Goal: Task Accomplishment & Management: Use online tool/utility

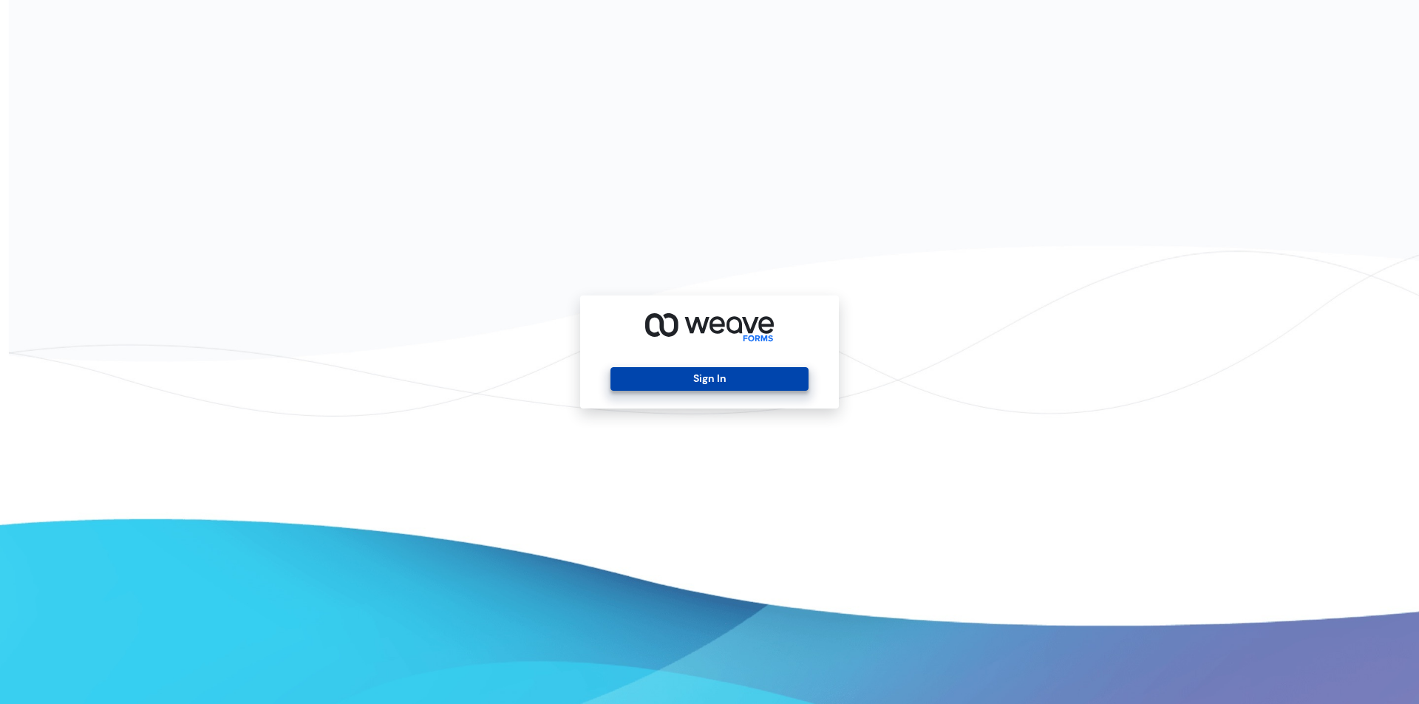
click at [775, 383] on button "Sign In" at bounding box center [709, 379] width 197 height 24
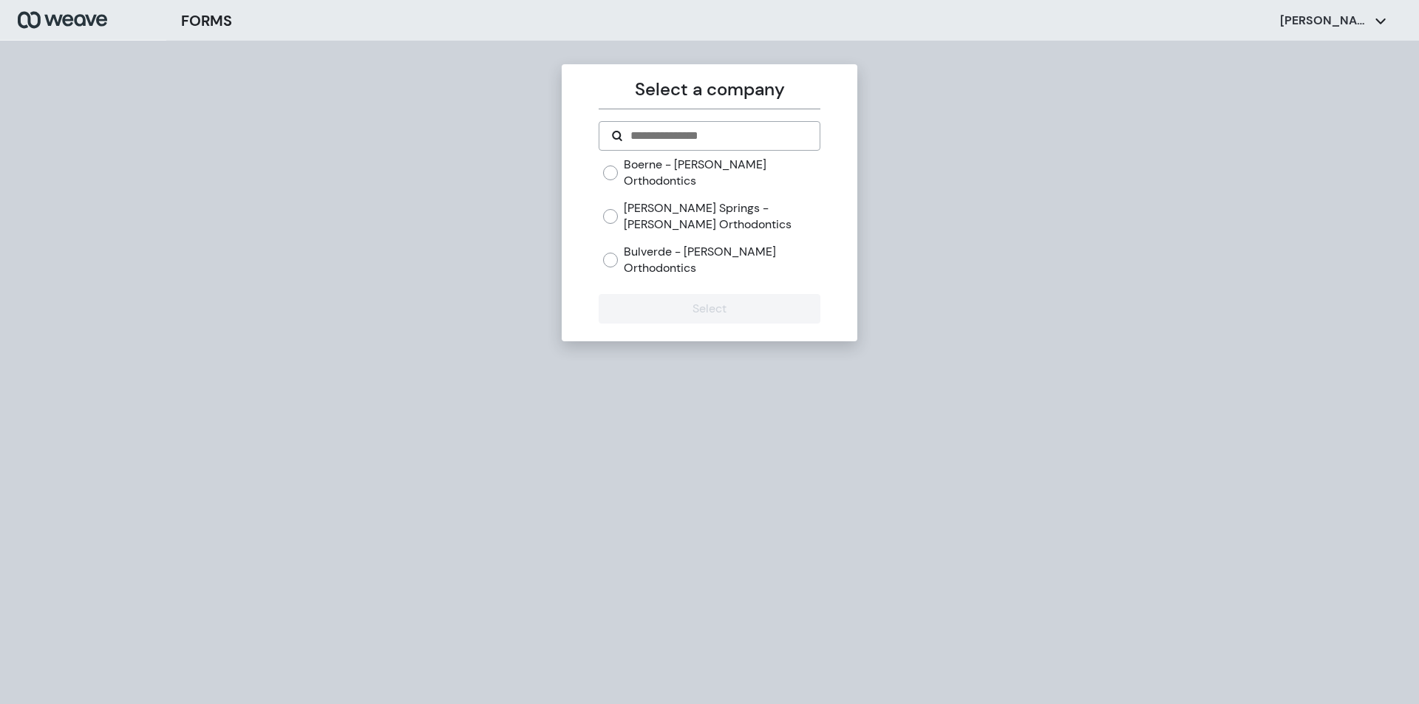
click at [656, 200] on label "[PERSON_NAME] Springs - [PERSON_NAME] Orthodontics" at bounding box center [722, 216] width 196 height 32
click at [653, 294] on button "Select" at bounding box center [709, 309] width 221 height 30
